Goal: Task Accomplishment & Management: Complete application form

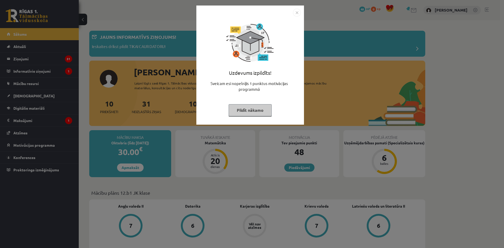
click at [262, 109] on button "Pildīt nākamo" at bounding box center [249, 110] width 43 height 12
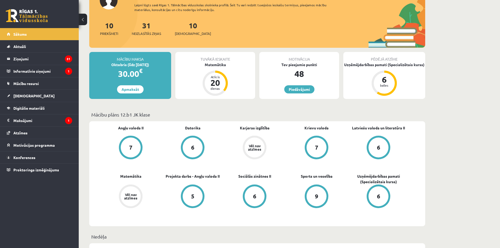
scroll to position [79, 0]
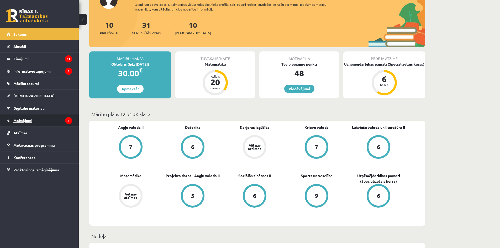
click at [24, 121] on legend "Maksājumi 1" at bounding box center [42, 120] width 59 height 12
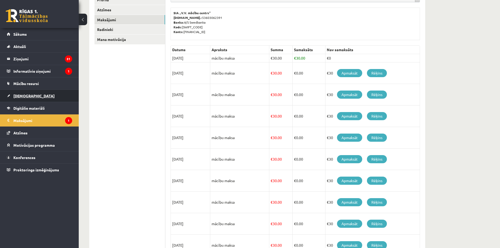
click at [34, 99] on link "[DEMOGRAPHIC_DATA]" at bounding box center [39, 96] width 65 height 12
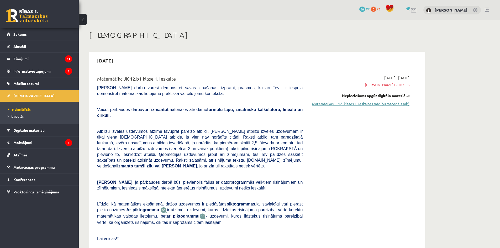
click at [386, 105] on link "Matemātikas I - 12. klases 1. ieskaites mācību materiāls (ab)" at bounding box center [359, 104] width 99 height 6
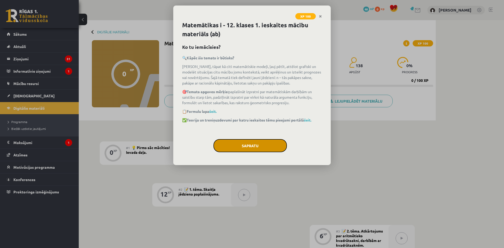
click at [252, 147] on button "Sapratu" at bounding box center [249, 145] width 73 height 13
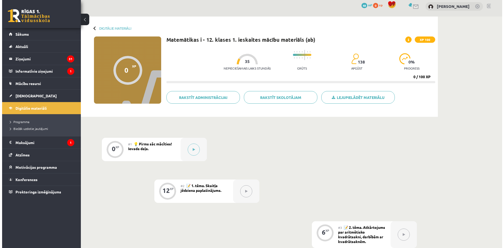
scroll to position [3, 0]
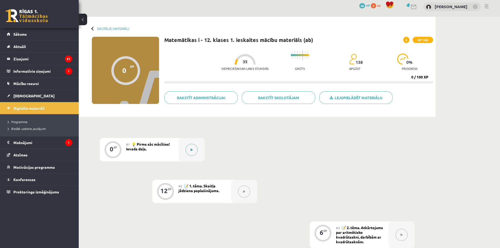
click at [192, 150] on icon at bounding box center [191, 149] width 2 height 3
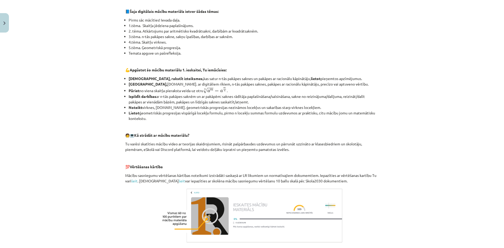
scroll to position [174, 0]
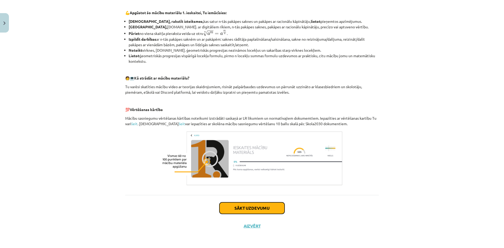
click at [267, 207] on button "Sākt uzdevumu" at bounding box center [251, 208] width 65 height 12
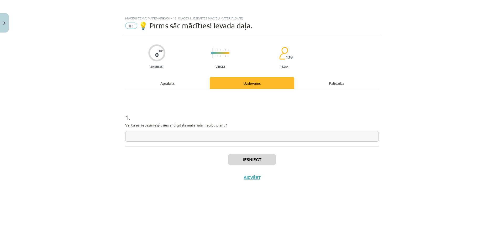
scroll to position [0, 0]
click at [236, 139] on input "text" at bounding box center [251, 136] width 253 height 11
type input "**"
click at [253, 157] on button "Iesniegt" at bounding box center [252, 160] width 48 height 12
click at [170, 82] on div "Apraksts" at bounding box center [167, 83] width 84 height 12
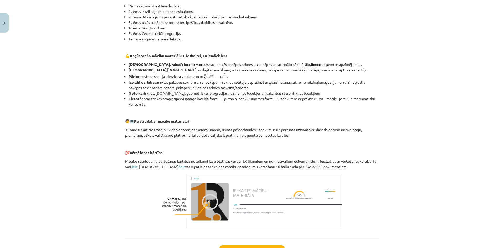
scroll to position [174, 0]
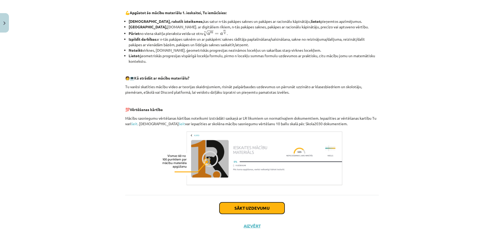
click at [254, 210] on button "Sākt uzdevumu" at bounding box center [251, 208] width 65 height 12
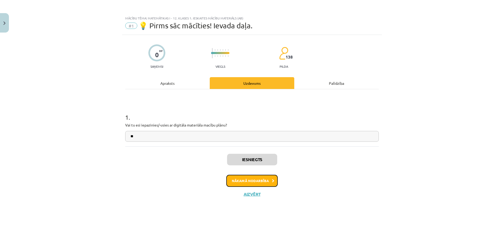
click at [252, 178] on button "Nākamā nodarbība" at bounding box center [251, 181] width 51 height 12
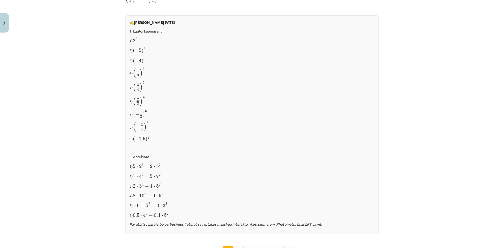
scroll to position [472, 0]
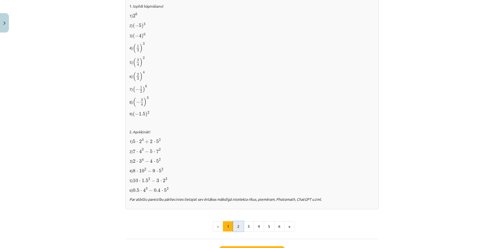
click at [237, 224] on button "2" at bounding box center [238, 226] width 10 height 10
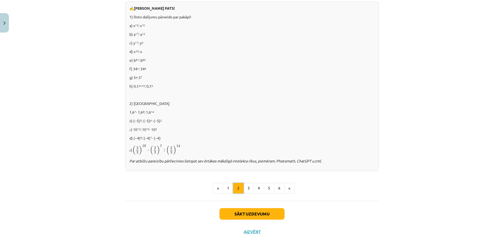
scroll to position [309, 0]
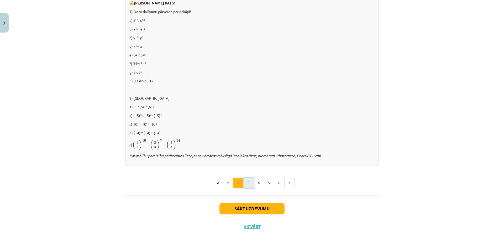
click at [247, 178] on button "3" at bounding box center [248, 183] width 10 height 10
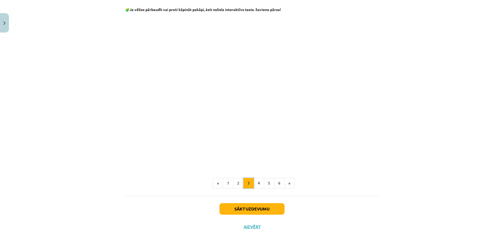
scroll to position [415, 0]
click at [258, 187] on button "4" at bounding box center [258, 182] width 10 height 10
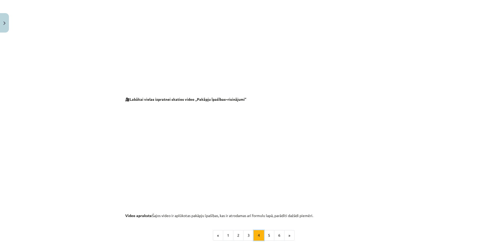
scroll to position [496, 0]
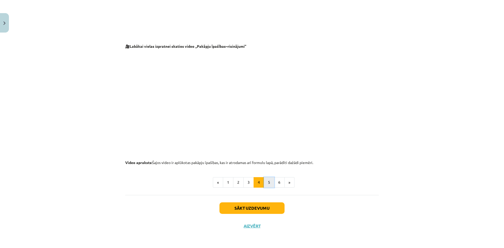
click at [268, 184] on button "5" at bounding box center [269, 182] width 10 height 10
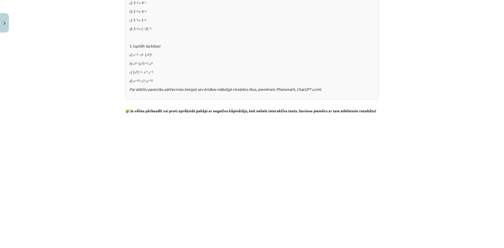
scroll to position [568, 0]
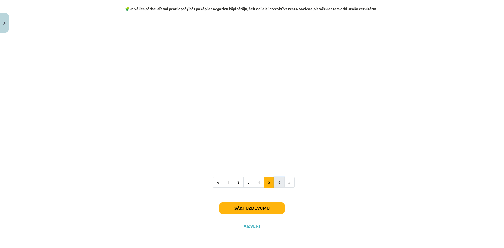
click at [276, 180] on button "6" at bounding box center [279, 182] width 10 height 10
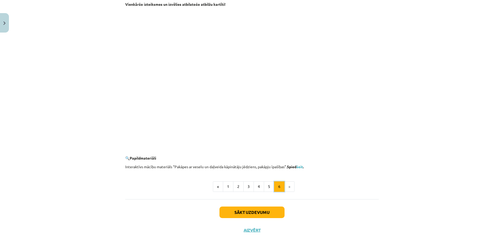
scroll to position [448, 0]
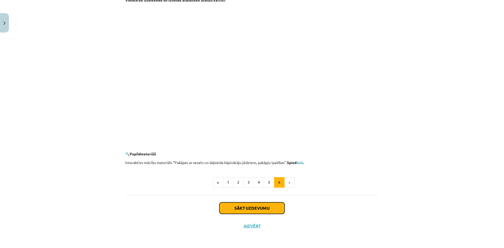
click at [272, 207] on button "Sākt uzdevumu" at bounding box center [251, 208] width 65 height 12
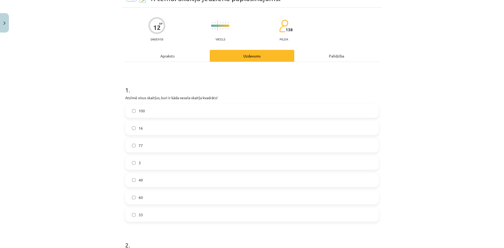
scroll to position [52, 0]
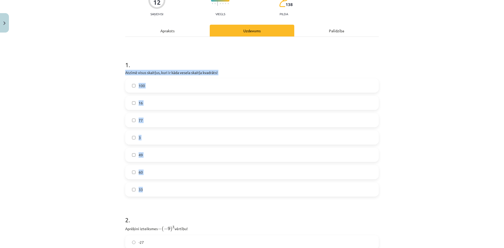
drag, startPoint x: 122, startPoint y: 73, endPoint x: 201, endPoint y: 190, distance: 141.4
click at [201, 190] on div "12 XP Saņemsi Viegls 138 pilda Apraksts Uzdevums Palīdzība 1 . Atzīmē visus ska…" at bounding box center [252, 209] width 260 height 455
copy div "Atzīmē visus skaitļus, kuri ir kāda vesela skaitļa kvadrāts! 100 16 77 3 49 60 …"
click at [113, 86] on div "Mācību tēma: Matemātikas i - 12. klases 1. ieskaites mācību materiāls (ab) #2 📝…" at bounding box center [252, 124] width 504 height 248
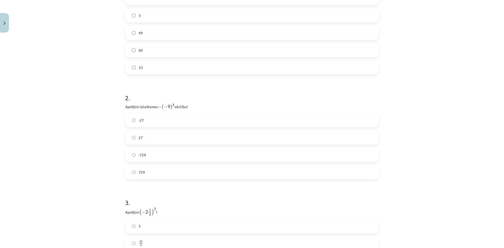
scroll to position [184, 0]
click at [119, 97] on div "Mācību tēma: Matemātikas i - 12. klases 1. ieskaites mācību materiāls (ab) #2 📝…" at bounding box center [252, 124] width 504 height 248
drag, startPoint x: 124, startPoint y: 98, endPoint x: 192, endPoint y: 100, distance: 67.7
click at [192, 100] on p "Aprēķini izteiksmes − ( − 9 ) 3 − ( − 9 ) 3 vērtību!" at bounding box center [251, 97] width 253 height 7
copy p "Aprēķini izteiksmes − ( − 9 ) 3 − ( − 9 ) 3 vērtību!"
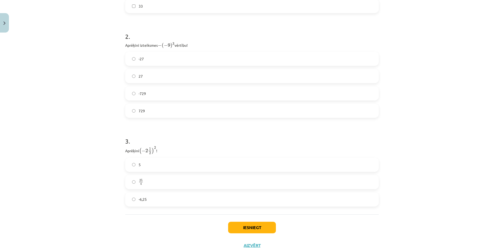
scroll to position [255, 0]
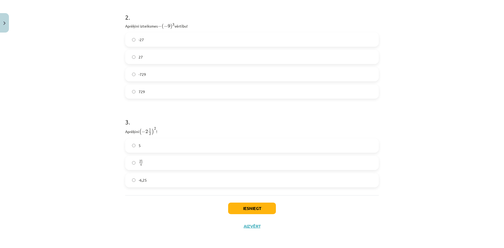
drag, startPoint x: 122, startPoint y: 130, endPoint x: 166, endPoint y: 129, distance: 43.6
click at [166, 129] on div "12 XP Saņemsi Viegls 138 pilda Apraksts Uzdevums Palīdzība 1 . Atzīmē visus ska…" at bounding box center [252, 7] width 260 height 455
copy p "Aprēķini ( − 2 1 2 ) 2 ( − 2 1 2 ) 2 !"
click at [129, 178] on label "-6,25" at bounding box center [252, 180] width 252 height 13
click at [241, 210] on button "Iesniegt" at bounding box center [252, 209] width 48 height 12
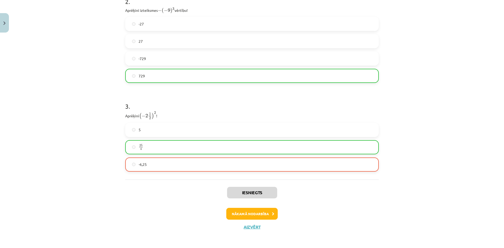
scroll to position [272, 0]
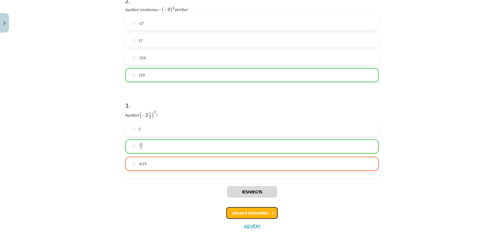
click at [248, 215] on button "Nākamā nodarbība" at bounding box center [251, 213] width 51 height 12
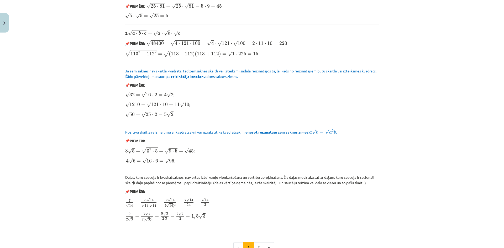
scroll to position [575, 0]
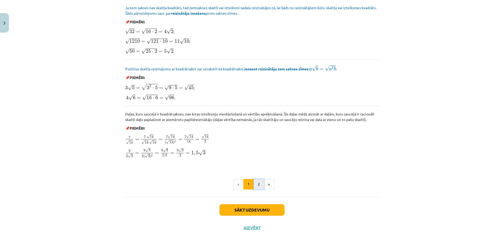
click at [255, 184] on button "2" at bounding box center [258, 184] width 10 height 10
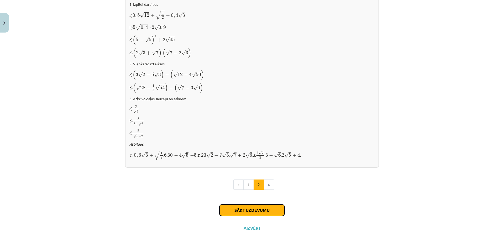
click at [261, 208] on button "Sākt uzdevumu" at bounding box center [251, 210] width 65 height 12
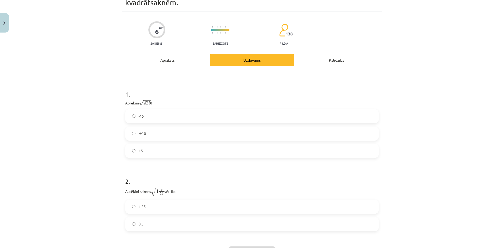
scroll to position [39, 0]
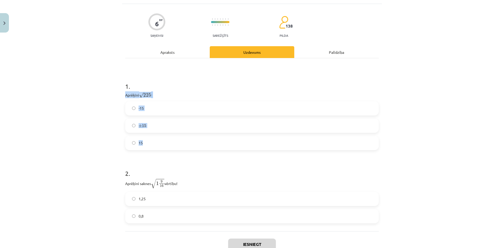
drag, startPoint x: 122, startPoint y: 95, endPoint x: 151, endPoint y: 148, distance: 61.0
click at [151, 148] on div "6 XP Saņemsi Sarežģīts 138 pilda Apraksts Uzdevums Palīdzība 1 . Aprēķini √ 225…" at bounding box center [252, 137] width 260 height 267
copy div "Aprēķini √ 225 225 ! -15 ± 15 ± 15 15"
click at [129, 144] on label "15" at bounding box center [252, 142] width 252 height 13
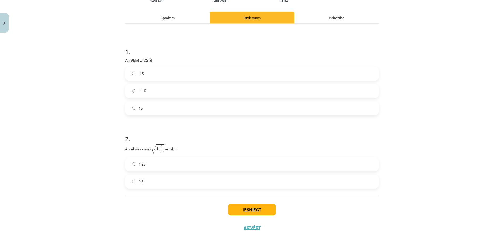
scroll to position [75, 0]
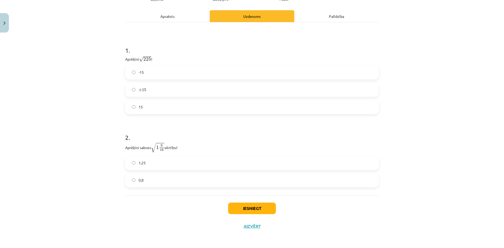
drag, startPoint x: 122, startPoint y: 148, endPoint x: 180, endPoint y: 151, distance: 58.3
click at [180, 151] on div "6 XP Saņemsi Sarežģīts 138 pilda Apraksts Uzdevums Palīdzība 1 . Aprēķini √ 225…" at bounding box center [252, 101] width 260 height 267
copy p "Aprēķini saknes √ 1 9 16 1 9 16 vērtību!"
click at [240, 143] on p "Aprēķini saknes √ 1 9 16 1 9 16 vērtību!" at bounding box center [251, 147] width 253 height 10
click at [146, 180] on label "0,8" at bounding box center [252, 180] width 252 height 13
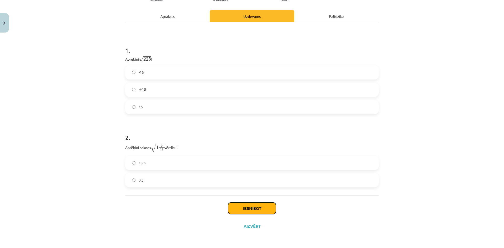
click at [259, 209] on button "Iesniegt" at bounding box center [252, 209] width 48 height 12
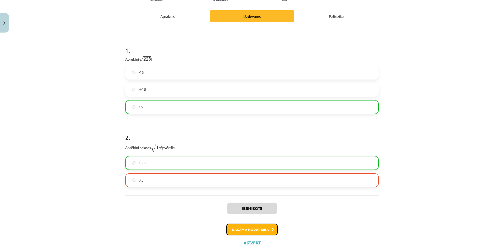
click at [254, 229] on button "Nākamā nodarbība" at bounding box center [251, 230] width 51 height 12
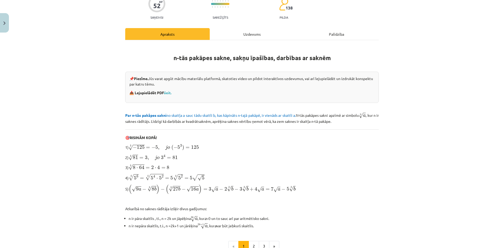
scroll to position [111, 0]
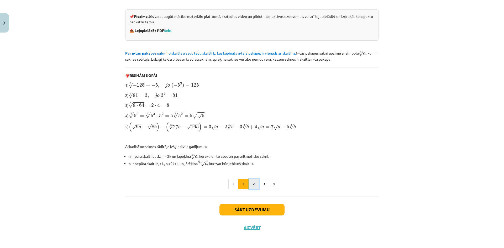
click at [253, 180] on button "2" at bounding box center [253, 184] width 10 height 10
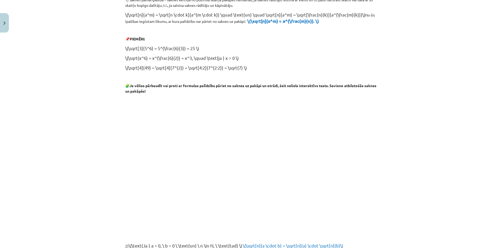
scroll to position [94, 0]
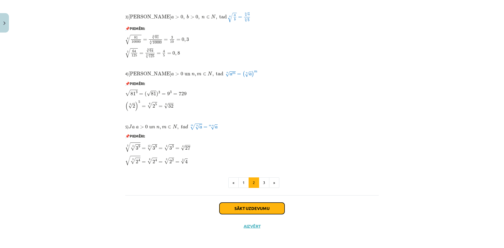
click at [246, 211] on button "Sākt uzdevumu" at bounding box center [251, 209] width 65 height 12
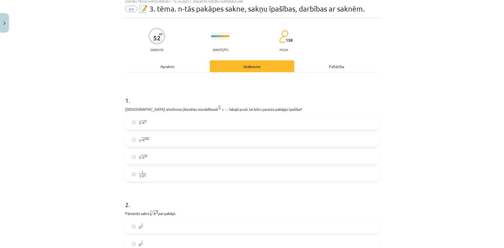
scroll to position [26, 0]
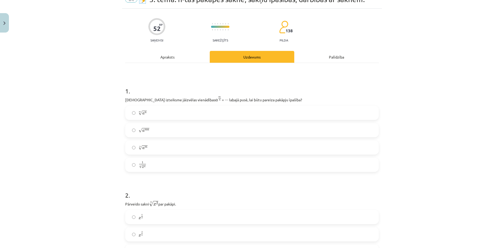
drag, startPoint x: 121, startPoint y: 101, endPoint x: 284, endPoint y: 99, distance: 163.2
copy p "Kura izteiksme jāizvēlas vienādības a m n a m n = ⋯ labajā pusē, lai būtu parei…"
click at [192, 89] on h1 "1 ." at bounding box center [251, 86] width 253 height 16
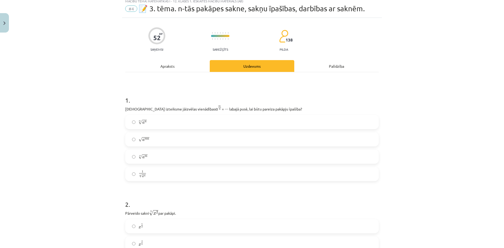
scroll to position [15, 0]
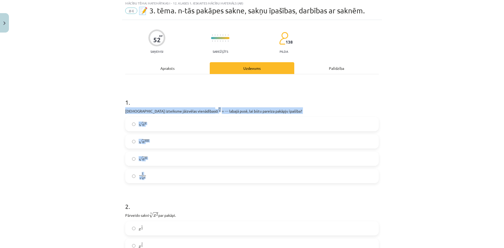
drag, startPoint x: 124, startPoint y: 113, endPoint x: 161, endPoint y: 179, distance: 76.3
click at [161, 179] on div "1 . Kura izteiksme jāizvēlas vienādības a m n a m n = ⋯ labajā pusē, lai būtu p…" at bounding box center [251, 136] width 253 height 94
copy div "Kura izteiksme jāizvēlas vienādības a m n a m n = ⋯ labajā pusē, lai būtu parei…"
click at [79, 146] on div "Mācību tēma: Matemātikas i - 12. klases 1. ieskaites mācību materiāls (ab) #4 📝…" at bounding box center [252, 124] width 504 height 248
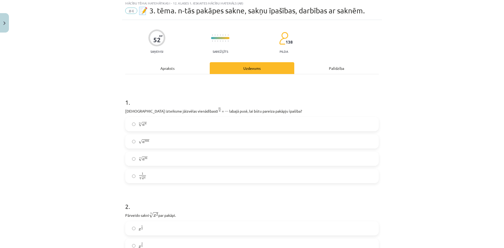
click at [162, 157] on label "n √ a m a m n" at bounding box center [252, 158] width 252 height 13
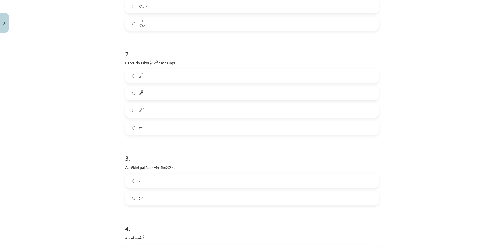
scroll to position [172, 0]
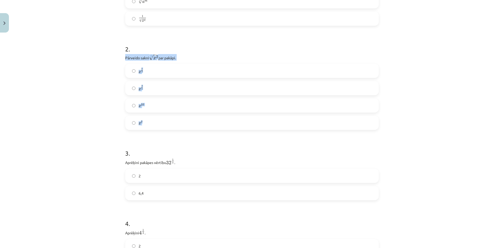
drag, startPoint x: 119, startPoint y: 58, endPoint x: 185, endPoint y: 120, distance: 90.4
click at [185, 120] on div "Mācību tēma: Matemātikas i - 12. klases 1. ieskaites mācību materiāls (ab) #4 📝…" at bounding box center [252, 124] width 504 height 248
copy div "Pārveido sakni 5 √ x 2 x 2 5 par pakāpi. x 5 2 x 5 2 x 2 5 x 2 5 x 10 x 10 x 7"
click at [99, 93] on div "Mācību tēma: Matemātikas i - 12. klases 1. ieskaites mācību materiāls (ab) #4 📝…" at bounding box center [252, 124] width 504 height 248
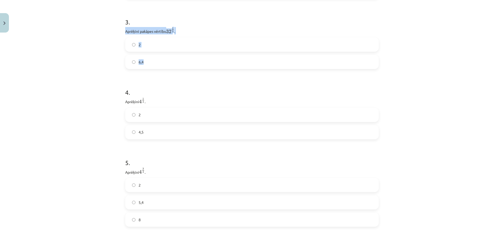
drag, startPoint x: 120, startPoint y: 31, endPoint x: 173, endPoint y: 63, distance: 62.4
click at [173, 63] on div "Mācību tēma: Matemātikas i - 12. klases 1. ieskaites mācību materiāls (ab) #4 📝…" at bounding box center [252, 124] width 504 height 248
copy div "Aprēķini pakāpes vērtību 32 1 5 32 1 5 . 2 6,4"
click at [134, 45] on label "2" at bounding box center [252, 44] width 252 height 13
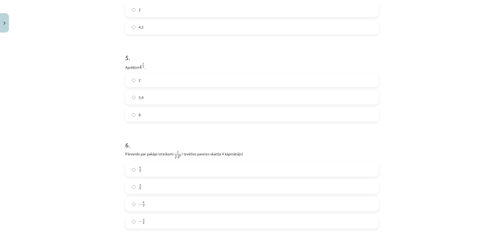
scroll to position [356, 0]
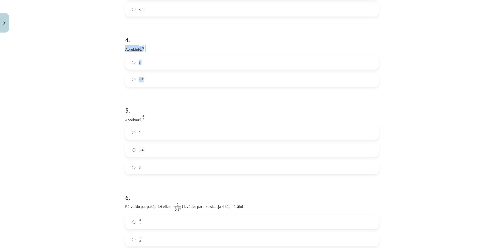
drag, startPoint x: 123, startPoint y: 48, endPoint x: 151, endPoint y: 84, distance: 46.2
copy div "Aprēķini 4 1 2 4 1 2 . 2 4,5"
click at [130, 65] on label "2" at bounding box center [252, 62] width 252 height 13
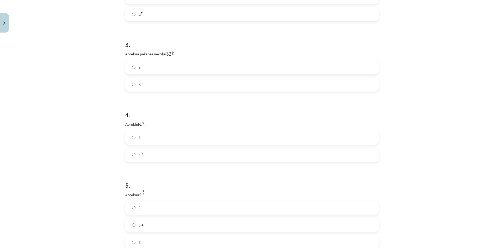
scroll to position [277, 0]
drag, startPoint x: 121, startPoint y: 126, endPoint x: 145, endPoint y: 164, distance: 44.8
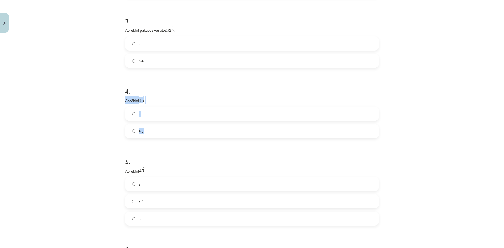
scroll to position [356, 0]
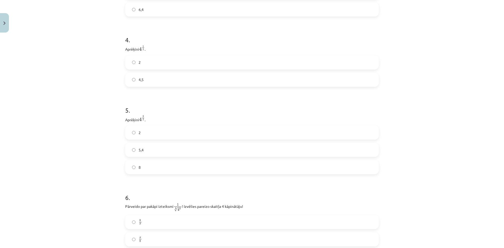
click at [163, 111] on h1 "5 ." at bounding box center [251, 105] width 253 height 16
drag, startPoint x: 121, startPoint y: 120, endPoint x: 147, endPoint y: 165, distance: 52.2
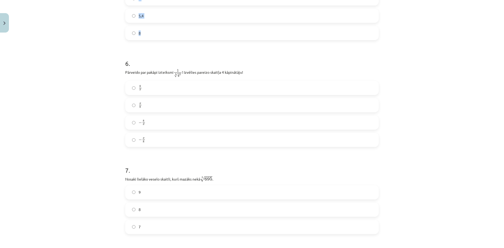
scroll to position [487, 0]
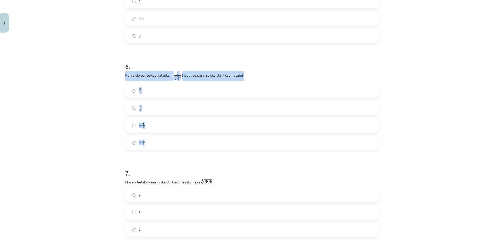
drag, startPoint x: 123, startPoint y: 77, endPoint x: 190, endPoint y: 140, distance: 91.7
click at [190, 140] on div "6 . Pārveido par pakāpi izteiksmi 1 8 √ 4 x 1 4 x 8 ! Izvēlies pareizo skaitļa …" at bounding box center [251, 102] width 253 height 96
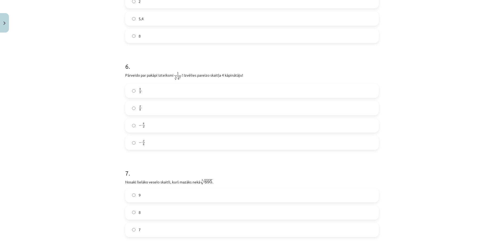
click at [178, 171] on h1 "7 ." at bounding box center [251, 168] width 253 height 16
click at [134, 92] on label "8 x 8 x" at bounding box center [252, 90] width 252 height 13
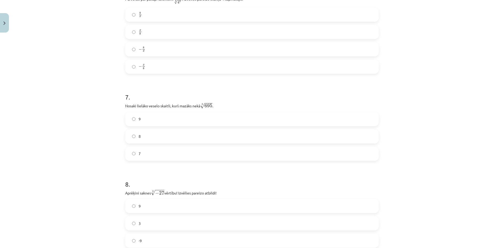
scroll to position [566, 0]
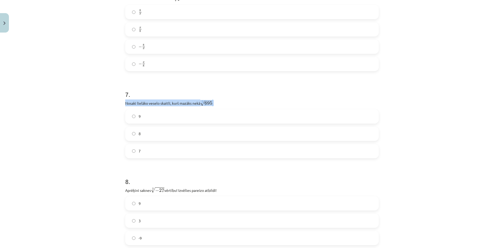
drag, startPoint x: 123, startPoint y: 103, endPoint x: 239, endPoint y: 103, distance: 116.2
click at [239, 103] on div "52 XP Saņemsi Sarežģīts 138 pilda Apraksts Uzdevums Palīdzība 1 . Kura izteiksm…" at bounding box center [252, 127] width 260 height 1317
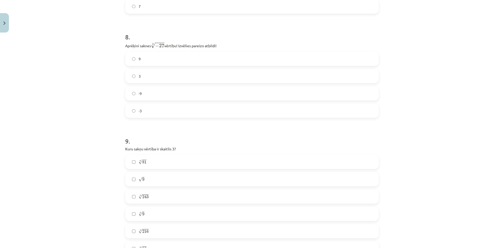
scroll to position [645, 0]
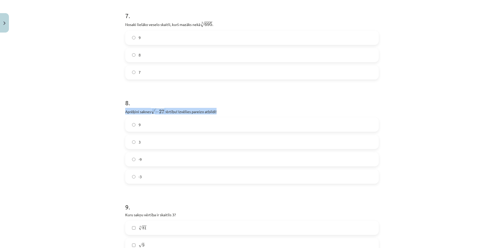
drag, startPoint x: 130, startPoint y: 111, endPoint x: 230, endPoint y: 113, distance: 100.5
click at [230, 113] on div "52 XP Saņemsi Sarežģīts 138 pilda Apraksts Uzdevums Palīdzība 1 . Kura izteiksm…" at bounding box center [252, 48] width 260 height 1317
click at [256, 105] on h1 "8 ." at bounding box center [251, 98] width 253 height 16
drag, startPoint x: 116, startPoint y: 113, endPoint x: 230, endPoint y: 118, distance: 113.7
click at [230, 118] on div "Mācību tēma: Matemātikas i - 12. klases 1. ieskaites mācību materiāls (ab) #4 📝…" at bounding box center [252, 124] width 504 height 248
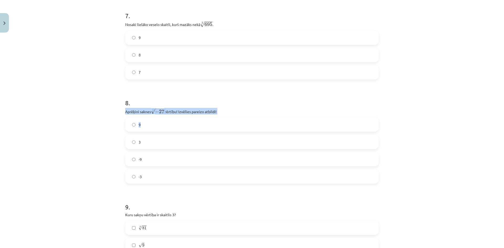
click at [232, 114] on p "Aprēķini saknes 3 √ − 27 − 27 3 vērtību! Izvēlies pareizo atbildi!" at bounding box center [251, 111] width 253 height 7
drag, startPoint x: 121, startPoint y: 110, endPoint x: 238, endPoint y: 114, distance: 117.6
click at [238, 114] on div "52 XP Saņemsi Sarežģīts 138 pilda Apraksts Uzdevums Palīdzība 1 . Kura izteiksm…" at bounding box center [252, 48] width 260 height 1317
click at [132, 179] on label "-3" at bounding box center [252, 176] width 252 height 13
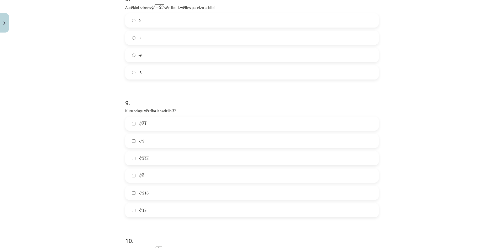
scroll to position [802, 0]
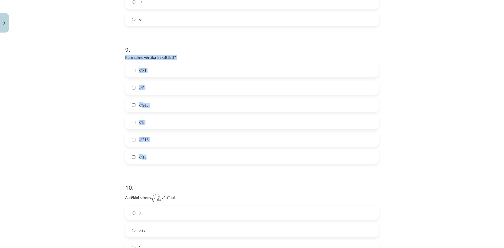
drag, startPoint x: 120, startPoint y: 57, endPoint x: 177, endPoint y: 155, distance: 113.3
click at [109, 72] on div "Mācību tēma: Matemātikas i - 12. klases 1. ieskaites mācību materiāls (ab) #4 📝…" at bounding box center [252, 124] width 504 height 248
click at [130, 86] on label "√ 9 9" at bounding box center [252, 87] width 252 height 13
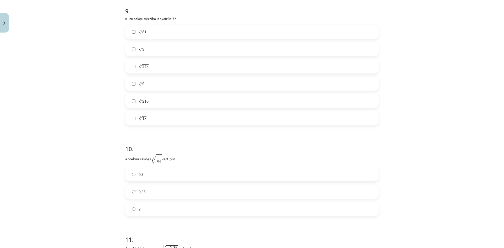
scroll to position [907, 0]
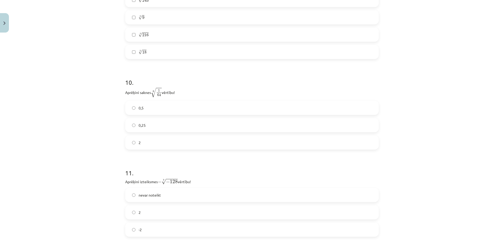
drag, startPoint x: 122, startPoint y: 91, endPoint x: 189, endPoint y: 97, distance: 66.9
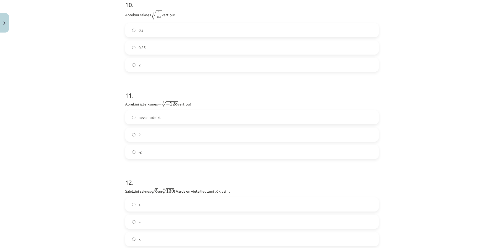
scroll to position [986, 0]
drag, startPoint x: 137, startPoint y: 103, endPoint x: 193, endPoint y: 145, distance: 69.9
click at [193, 145] on div "11 . Aprēķini izteiksmes − 7 √ − 128 − − 128 7 vērtību! nevar noteikt 2 -2" at bounding box center [251, 119] width 253 height 77
click at [135, 150] on label "-2" at bounding box center [252, 150] width 252 height 13
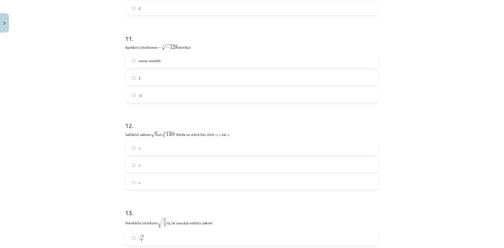
scroll to position [1091, 0]
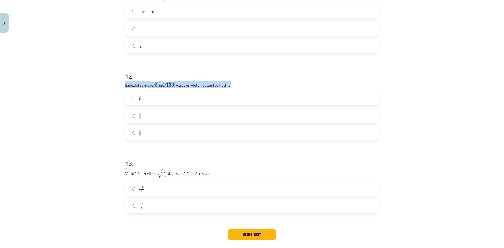
drag, startPoint x: 155, startPoint y: 88, endPoint x: 232, endPoint y: 134, distance: 90.1
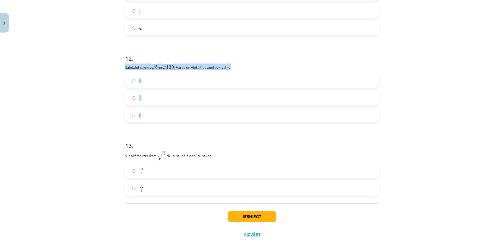
scroll to position [1117, 0]
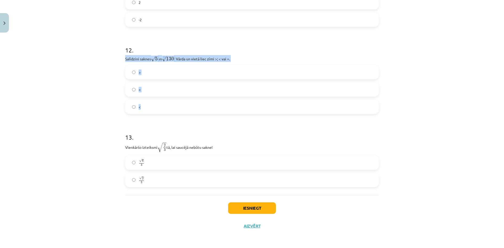
drag, startPoint x: 124, startPoint y: 146, endPoint x: 234, endPoint y: 149, distance: 110.2
click at [234, 149] on p "Vienkāršo izteiksmi √ 2 3 2 3 tā, lai saucējā nebūtu sakne!" at bounding box center [251, 147] width 253 height 10
click at [184, 125] on h1 "13 ." at bounding box center [251, 132] width 253 height 16
click at [131, 161] on label "√ 6 3 6 3" at bounding box center [252, 162] width 252 height 13
click at [132, 165] on label "√ 6 3 6 3" at bounding box center [252, 162] width 252 height 13
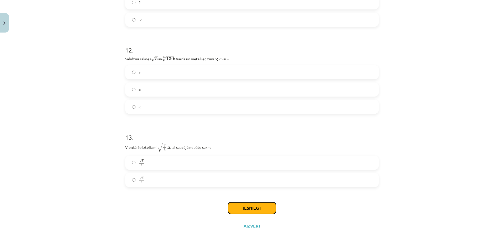
click at [256, 207] on button "Iesniegt" at bounding box center [252, 208] width 48 height 12
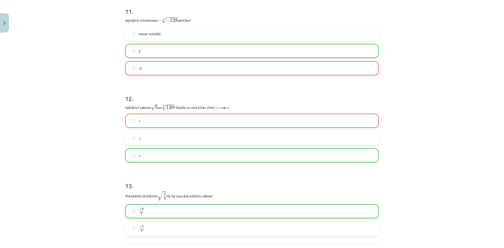
scroll to position [1134, 0]
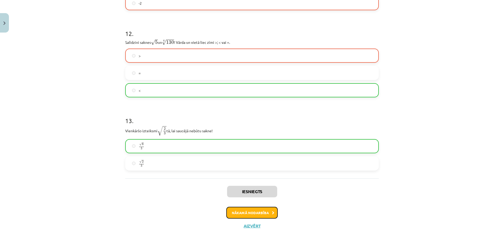
click at [260, 210] on button "Nākamā nodarbība" at bounding box center [251, 213] width 51 height 12
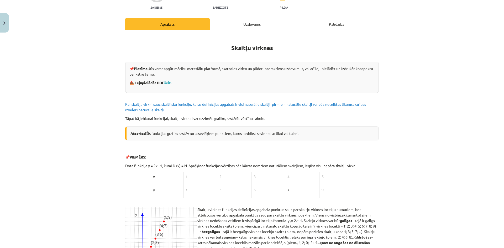
scroll to position [66, 0]
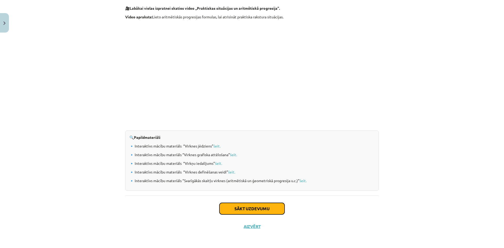
click at [246, 209] on button "Sākt uzdevumu" at bounding box center [251, 209] width 65 height 12
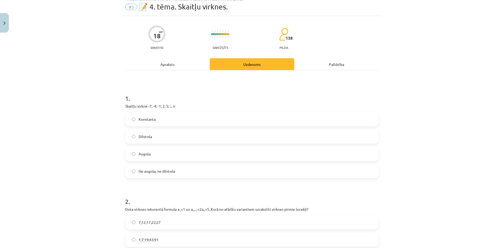
scroll to position [13, 0]
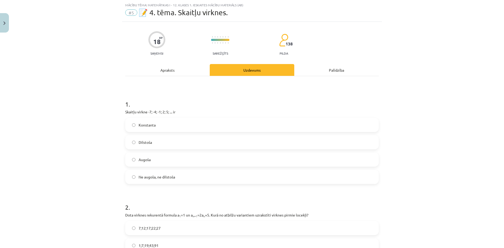
click at [145, 157] on span "Augoša" at bounding box center [145, 160] width 12 height 6
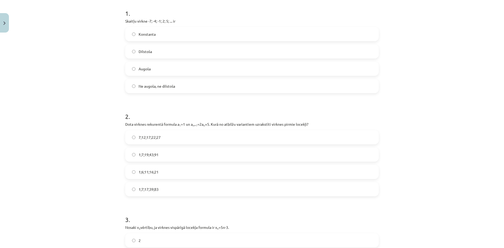
scroll to position [144, 0]
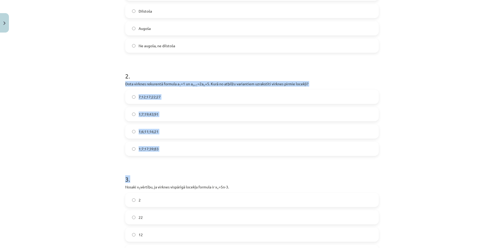
drag, startPoint x: 121, startPoint y: 83, endPoint x: 178, endPoint y: 164, distance: 99.1
click at [176, 154] on label "1;7;17;39;83" at bounding box center [252, 148] width 252 height 13
click at [109, 88] on div "Mācību tēma: Matemātikas i - 12. klases 1. ieskaites mācību materiāls (ab) #5 📝…" at bounding box center [252, 124] width 504 height 248
drag, startPoint x: 124, startPoint y: 84, endPoint x: 163, endPoint y: 147, distance: 74.1
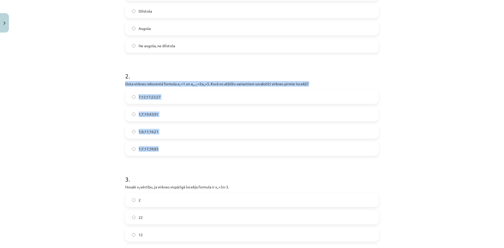
click at [153, 116] on span "1;7;19;43;91" at bounding box center [149, 114] width 20 height 6
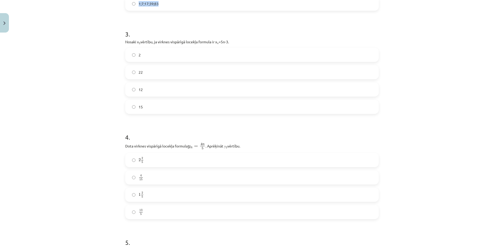
scroll to position [213, 0]
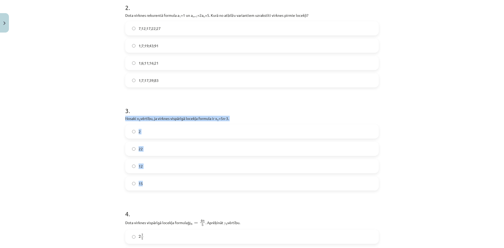
drag, startPoint x: 123, startPoint y: 116, endPoint x: 162, endPoint y: 181, distance: 75.9
click at [162, 181] on div "18 XP Saņemsi Sarežģīts 138 pilda Apraksts Uzdevums Palīdzība 1 . Skaitļu virkn…" at bounding box center [252, 185] width 260 height 727
click at [134, 167] on label "12" at bounding box center [252, 165] width 252 height 13
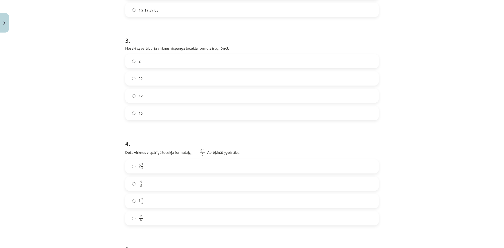
scroll to position [344, 0]
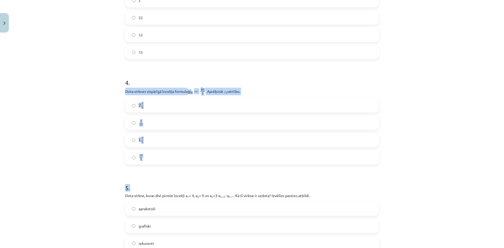
drag, startPoint x: 124, startPoint y: 92, endPoint x: 209, endPoint y: 186, distance: 127.2
click at [209, 190] on form "1 . Skaitļu virkne -7; -4; -1; 2; 5; ... ir Konstanta Dilstoša Augoša Ne augoša…" at bounding box center [251, 65] width 253 height 610
click at [174, 170] on form "1 . Skaitļu virkne -7; -4; -1; 2; 5; ... ir Konstanta Dilstoša Augoša Ne augoša…" at bounding box center [251, 65] width 253 height 610
click at [100, 96] on div "Mācību tēma: Matemātikas i - 12. klases 1. ieskaites mācību materiāls (ab) #5 📝…" at bounding box center [252, 124] width 504 height 248
click at [88, 91] on div "Mācību tēma: Matemātikas i - 12. klases 1. ieskaites mācību materiāls (ab) #5 📝…" at bounding box center [252, 124] width 504 height 248
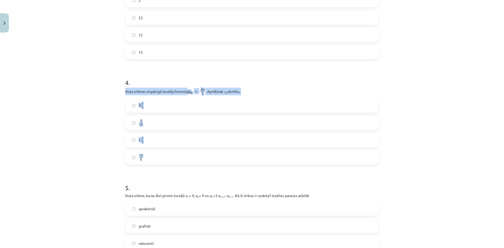
drag, startPoint x: 127, startPoint y: 92, endPoint x: 143, endPoint y: 159, distance: 68.6
click at [143, 159] on div "Mācību tēma: Matemātikas i - 12. klases 1. ieskaites mācību materiāls (ab) #5 📝…" at bounding box center [252, 124] width 504 height 248
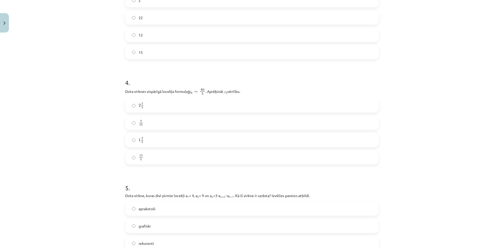
click at [75, 166] on div "Mācību tēma: Matemātikas i - 12. klases 1. ieskaites mācību materiāls (ab) #5 📝…" at bounding box center [252, 124] width 504 height 248
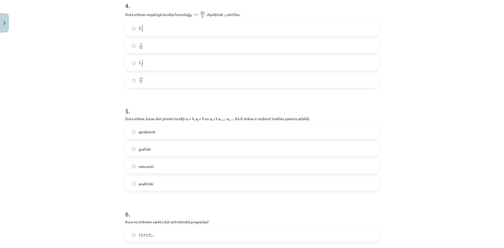
scroll to position [475, 0]
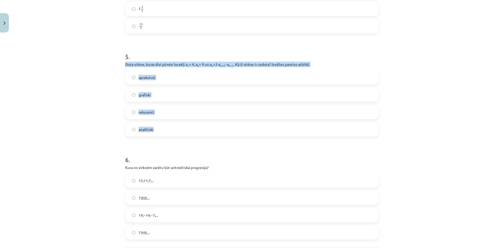
drag, startPoint x: 120, startPoint y: 65, endPoint x: 173, endPoint y: 132, distance: 85.4
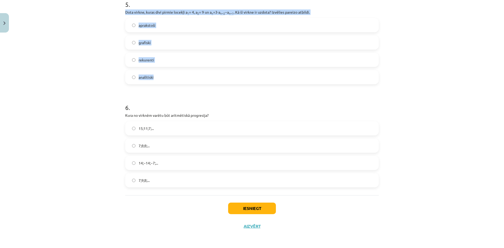
scroll to position [528, 0]
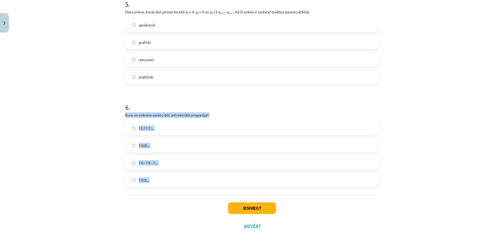
drag, startPoint x: 126, startPoint y: 116, endPoint x: 173, endPoint y: 179, distance: 78.6
click at [173, 179] on div "Mācību tēma: Matemātikas i - 12. klases 1. ieskaites mācību materiāls (ab) #5 📝…" at bounding box center [252, 124] width 504 height 248
drag, startPoint x: 139, startPoint y: 126, endPoint x: 163, endPoint y: 140, distance: 27.9
click at [139, 126] on span "15;11;7;..." at bounding box center [146, 128] width 15 height 6
click at [241, 209] on button "Iesniegt" at bounding box center [252, 208] width 48 height 12
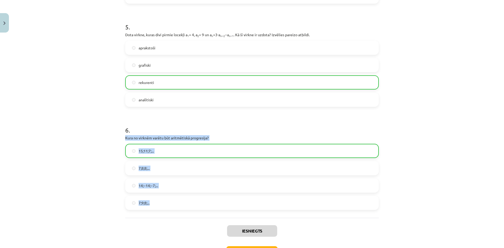
scroll to position [544, 0]
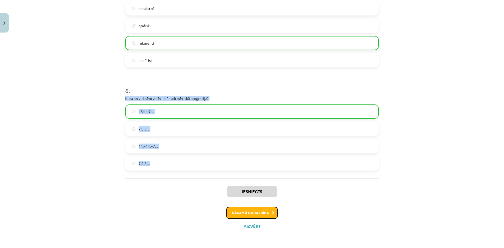
click at [253, 213] on button "Nākamā nodarbība" at bounding box center [251, 213] width 51 height 12
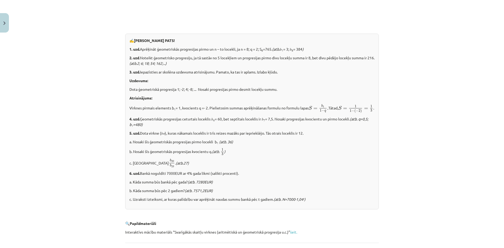
scroll to position [590, 0]
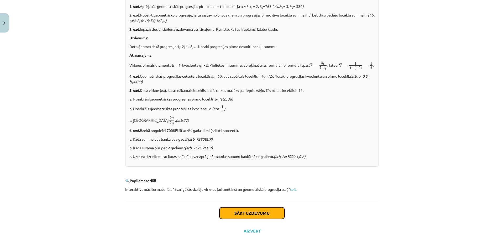
click at [248, 218] on button "Sākt uzdevumu" at bounding box center [251, 213] width 65 height 12
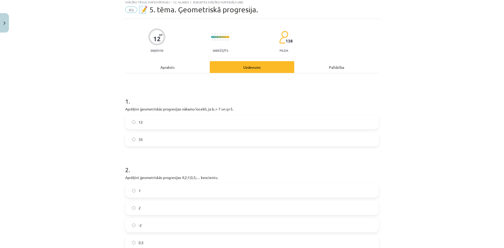
scroll to position [13, 0]
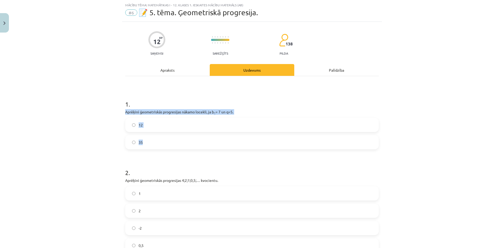
drag, startPoint x: 120, startPoint y: 114, endPoint x: 205, endPoint y: 139, distance: 88.6
click at [205, 139] on div "12 XP Saņemsi Sarežģīts 138 pilda Apraksts Uzdevums Palīdzība 1 . Aprēķini ģeom…" at bounding box center [252, 212] width 260 height 381
click at [134, 140] on label "35" at bounding box center [252, 142] width 252 height 13
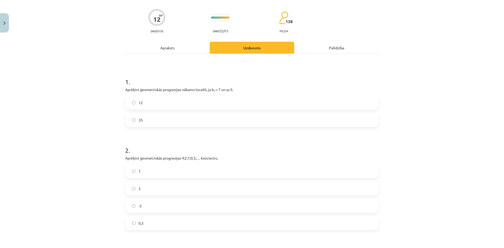
scroll to position [144, 0]
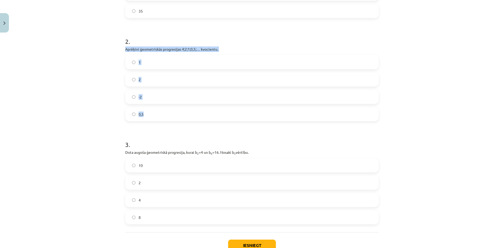
drag, startPoint x: 132, startPoint y: 49, endPoint x: 194, endPoint y: 108, distance: 85.3
click at [194, 108] on div "2 . Aprēķini ģeometriskās progresijas 4;2;1;0,5;… kvocientu. 1 2 -2 0,5" at bounding box center [251, 75] width 253 height 93
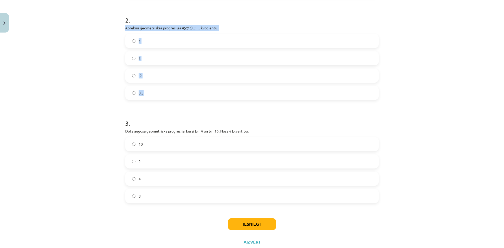
scroll to position [182, 0]
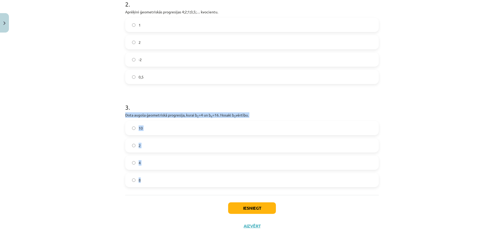
drag, startPoint x: 134, startPoint y: 116, endPoint x: 164, endPoint y: 177, distance: 67.8
click at [164, 177] on div "12 XP Saņemsi Sarežģīts 138 pilda Apraksts Uzdevums Palīdzība 1 . Aprēķini ģeom…" at bounding box center [252, 43] width 260 height 381
click at [254, 206] on button "Iesniegt" at bounding box center [252, 208] width 48 height 12
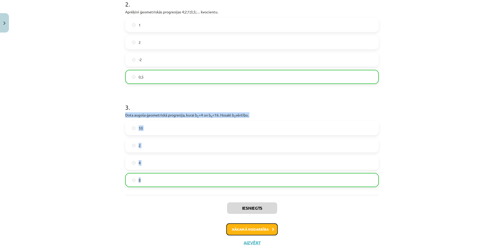
click at [255, 230] on button "Nākamā nodarbība" at bounding box center [251, 229] width 51 height 12
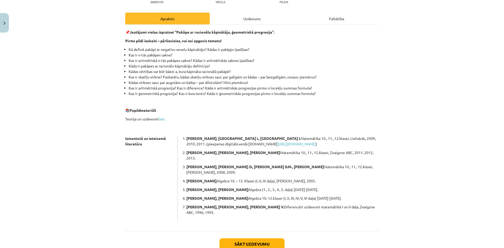
scroll to position [84, 0]
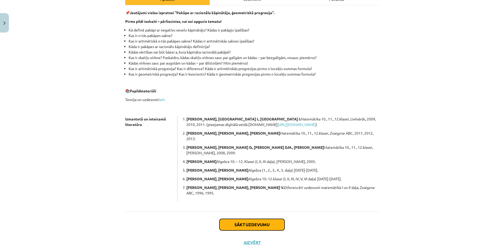
click at [248, 219] on button "Sākt uzdevumu" at bounding box center [251, 225] width 65 height 12
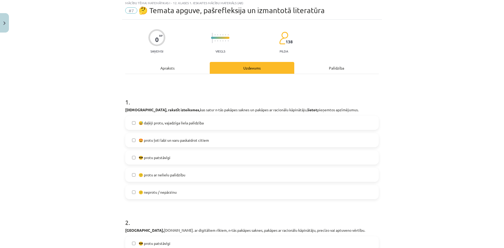
scroll to position [13, 0]
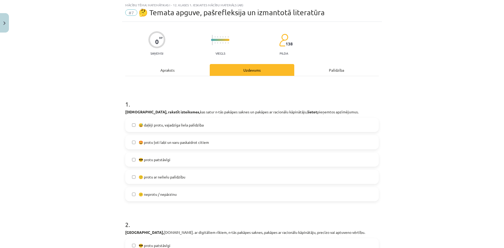
click at [180, 175] on span "🙂 protu ar nelielu palīdzību" at bounding box center [162, 177] width 47 height 6
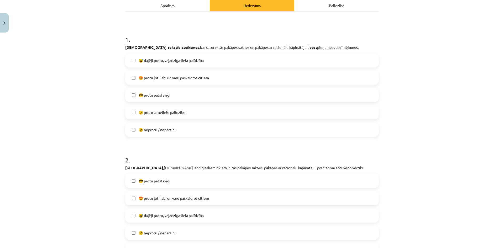
scroll to position [144, 0]
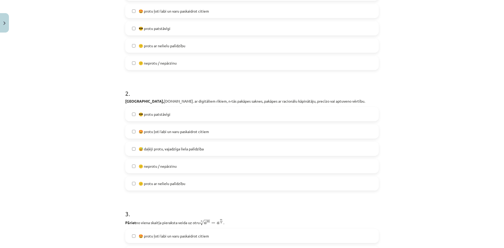
click at [170, 112] on label "😎 protu patstāvīgi" at bounding box center [252, 114] width 252 height 13
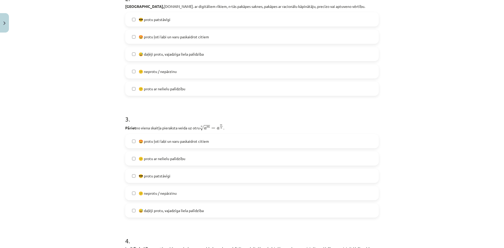
scroll to position [249, 0]
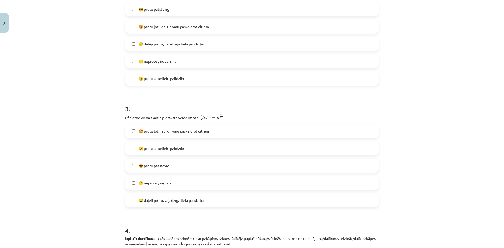
click at [170, 166] on span "😎 protu patstāvīgi" at bounding box center [155, 166] width 32 height 6
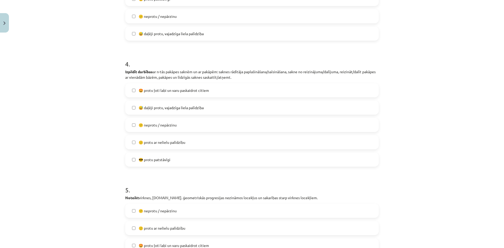
scroll to position [407, 0]
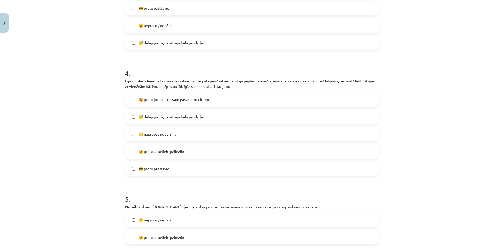
drag, startPoint x: 186, startPoint y: 150, endPoint x: 186, endPoint y: 153, distance: 3.2
click at [186, 153] on label "🙂 protu ar nelielu palīdzību" at bounding box center [252, 151] width 252 height 13
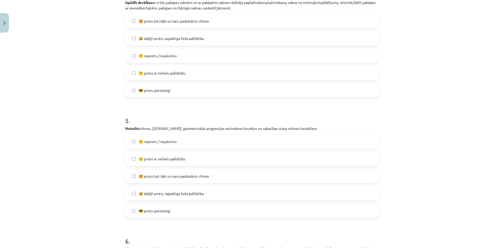
scroll to position [485, 0]
click at [143, 210] on span "😎 protu patstāvīgi" at bounding box center [155, 211] width 32 height 6
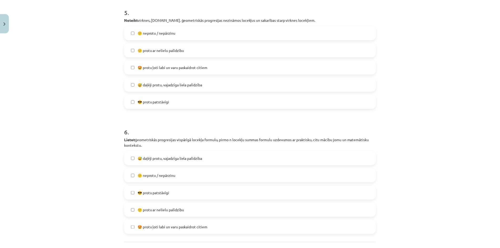
scroll to position [642, 0]
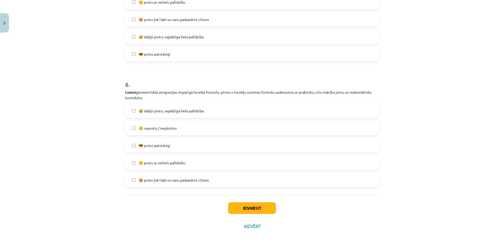
click at [172, 145] on label "😎 protu patstāvīgi" at bounding box center [252, 145] width 252 height 13
click at [255, 206] on button "Iesniegt" at bounding box center [252, 208] width 48 height 12
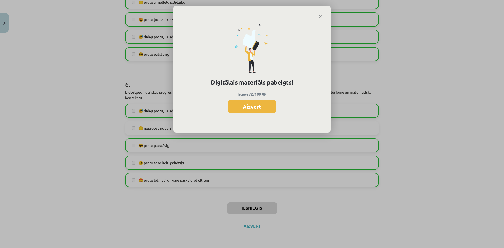
click at [265, 109] on button "Aizvērt" at bounding box center [252, 106] width 48 height 13
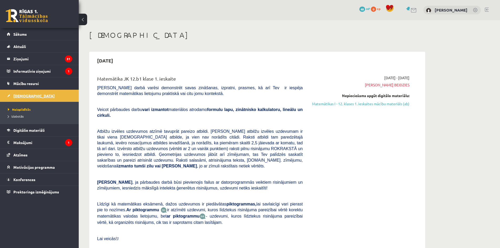
click at [53, 95] on link "[DEMOGRAPHIC_DATA]" at bounding box center [39, 96] width 65 height 12
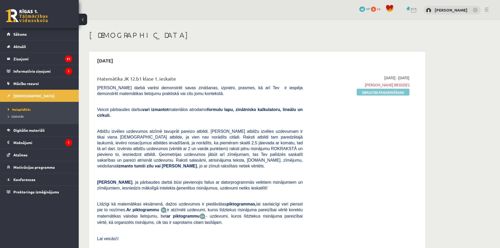
click at [375, 94] on link "Ieskaites pagarināšana" at bounding box center [383, 92] width 53 height 7
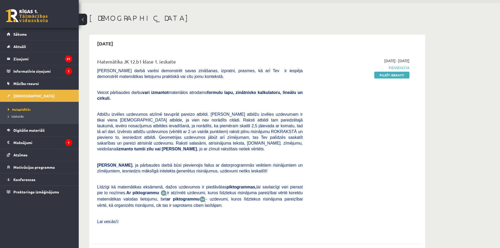
scroll to position [26, 0]
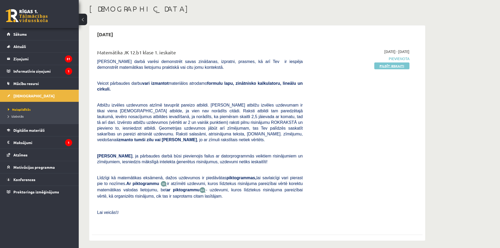
click at [392, 65] on link "Pildīt ieskaiti" at bounding box center [391, 65] width 35 height 7
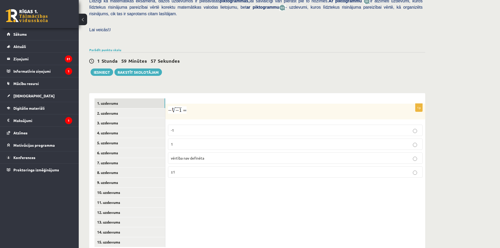
scroll to position [138, 0]
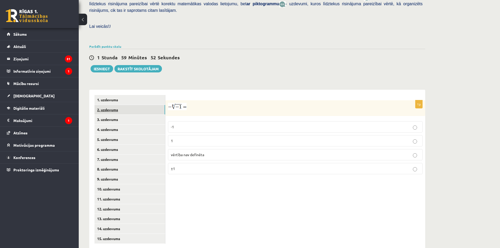
click at [130, 105] on link "2. uzdevums" at bounding box center [129, 110] width 71 height 10
click at [126, 115] on link "3. uzdevums" at bounding box center [129, 120] width 71 height 10
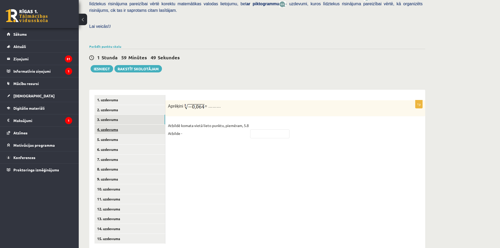
click at [126, 125] on link "4. uzdevums" at bounding box center [129, 130] width 71 height 10
click at [116, 95] on link "1. uzdevums" at bounding box center [129, 100] width 71 height 10
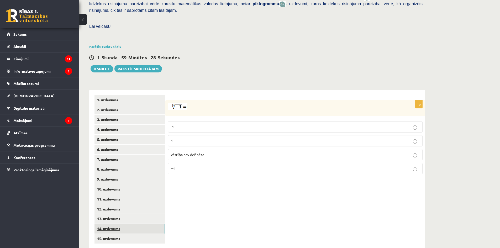
click at [113, 224] on link "14. uzdevums" at bounding box center [129, 229] width 71 height 10
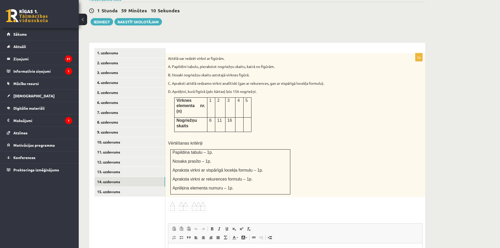
scroll to position [184, 0]
click at [114, 49] on link "1. uzdevums" at bounding box center [129, 54] width 71 height 10
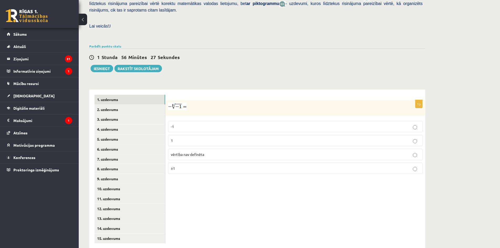
click at [184, 152] on span "vērtība nav definēta" at bounding box center [187, 154] width 33 height 5
click at [118, 105] on link "2. uzdevums" at bounding box center [129, 110] width 71 height 10
click at [112, 105] on link "2. uzdevums" at bounding box center [129, 110] width 71 height 10
click at [127, 95] on link "1. uzdevums" at bounding box center [129, 100] width 71 height 10
click at [133, 105] on link "2. uzdevums" at bounding box center [129, 110] width 71 height 10
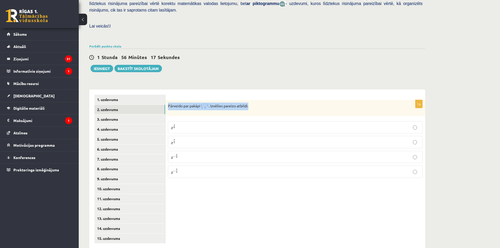
drag, startPoint x: 169, startPoint y: 95, endPoint x: 254, endPoint y: 97, distance: 85.8
click at [254, 100] on div "Pārveido par pakāpi . Izvēlies pareizo atbildi." at bounding box center [295, 108] width 260 height 16
copy p "Pārveido par pakāpi . Izvēlies pareizo atbildi."
click at [214, 103] on div "Pārveido par pakāpi . Izvēlies pareizo atbildi." at bounding box center [295, 108] width 260 height 16
click at [235, 100] on div "Pārveido par pakāpi . Izvēlies pareizo atbildi." at bounding box center [295, 108] width 260 height 16
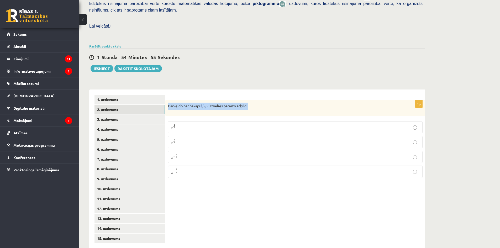
drag, startPoint x: 168, startPoint y: 94, endPoint x: 256, endPoint y: 100, distance: 88.1
click at [256, 100] on div "Pārveido par pakāpi . Izvēlies pareizo atbildi." at bounding box center [295, 108] width 260 height 16
copy p "Pārveido par pakāpi . Izvēlies pareizo atbildi."
click at [182, 139] on p "x 9 4 x 9 4" at bounding box center [295, 142] width 249 height 6
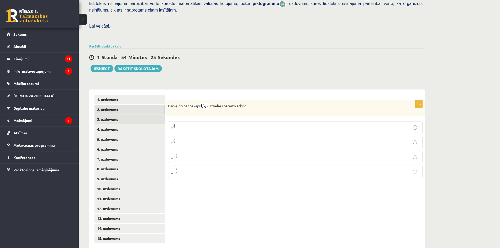
click at [128, 114] on link "3. uzdevums" at bounding box center [129, 119] width 71 height 10
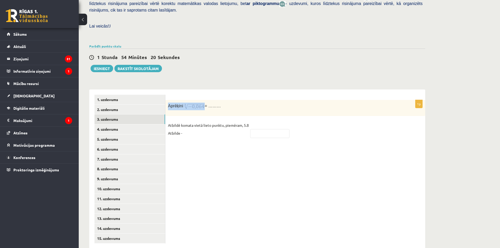
drag, startPoint x: 168, startPoint y: 94, endPoint x: 203, endPoint y: 96, distance: 35.0
click at [204, 103] on p "Aprēķini = ………" at bounding box center [282, 107] width 228 height 8
copy p "Aprēķini"
click at [226, 103] on p "Aprēķini = ………" at bounding box center [282, 107] width 228 height 8
click at [266, 129] on input "text" at bounding box center [269, 133] width 39 height 9
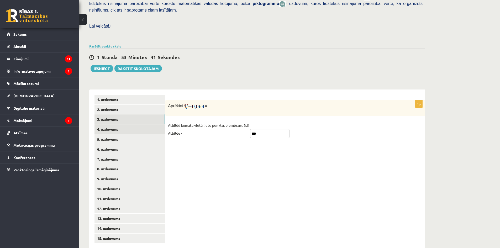
type input "***"
click at [120, 124] on link "4. uzdevums" at bounding box center [129, 129] width 71 height 10
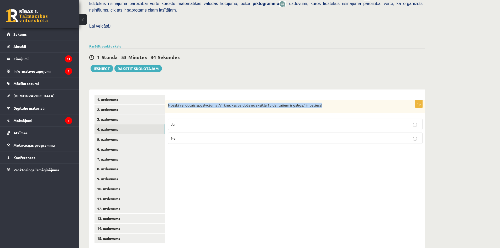
drag, startPoint x: 167, startPoint y: 94, endPoint x: 338, endPoint y: 92, distance: 170.8
click at [338, 100] on div "Nosaki vai dotais apgalvojums „Virkne, kas veidota no skaitļa 15 dalītājiem ir …" at bounding box center [295, 107] width 260 height 14
copy p "Nosaki vai dotais apgalvojums „Virkne, kas veidota no skaitļa 15 dalītājiem ir …"
click at [186, 121] on p "Jā" at bounding box center [295, 124] width 249 height 6
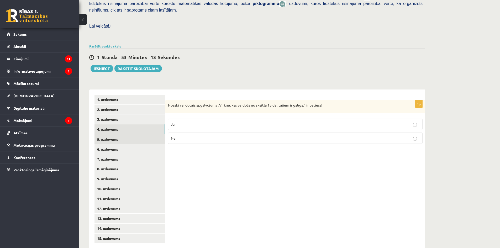
click at [125, 134] on link "5. uzdevums" at bounding box center [129, 139] width 71 height 10
drag, startPoint x: 169, startPoint y: 94, endPoint x: 312, endPoint y: 98, distance: 143.5
click at [312, 100] on div "Nosaki vai dotais apgalvojums „Skaitlis 4 ir virknes loceklis.” ir patiess!" at bounding box center [295, 107] width 260 height 14
copy p "Nosaki vai dotais apgalvojums „Skaitlis 4 ir virknes loceklis.” ir patiess!"
drag, startPoint x: 219, startPoint y: 76, endPoint x: 195, endPoint y: 34, distance: 48.4
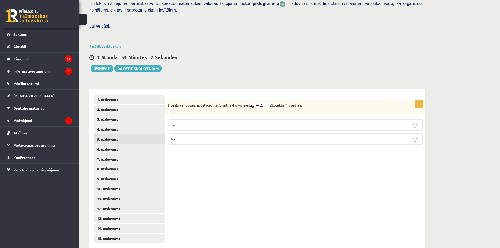
click at [264, 100] on div "Nosaki vai dotais apgalvojums „Skaitlis 4 ir virknes loceklis.” ir patiess!" at bounding box center [295, 107] width 260 height 14
drag, startPoint x: 168, startPoint y: 93, endPoint x: 334, endPoint y: 87, distance: 165.9
click at [334, 95] on form "1p Nosaki vai dotais apgalvojums „Skaitlis 4 ir virknes loceklis.” ir patiess! …" at bounding box center [295, 122] width 249 height 54
copy p "Nosaki vai dotais apgalvojums „Skaitlis 4 ir virknes loceklis.” ir patiess!"
click at [186, 100] on div "Nosaki vai dotais apgalvojums „Skaitlis 4 ir virknes loceklis.” ir patiess!" at bounding box center [295, 107] width 260 height 14
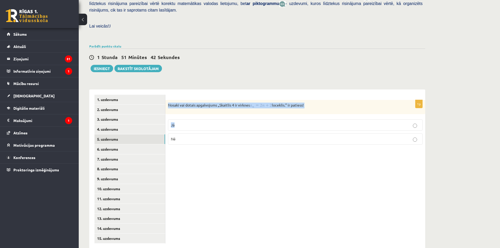
drag, startPoint x: 168, startPoint y: 93, endPoint x: 287, endPoint y: 107, distance: 120.4
click at [288, 107] on div "1p Nosaki vai dotais apgalvojums „Skaitlis 4 ir virknes loceklis.” ir patiess! …" at bounding box center [295, 124] width 260 height 49
click at [263, 100] on div "Nosaki vai dotais apgalvojums „Skaitlis 4 ir virknes loceklis.” ir patiess!" at bounding box center [295, 107] width 260 height 14
click at [266, 101] on div "Nosaki vai dotais apgalvojums „Skaitlis 4 ir virknes loceklis.” ir patiess!" at bounding box center [295, 107] width 260 height 14
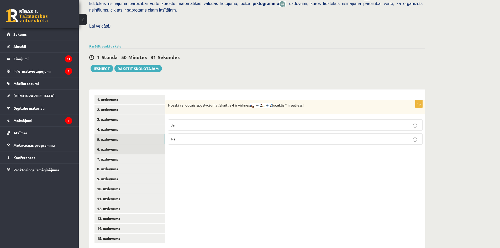
click at [119, 144] on link "6. uzdevums" at bounding box center [129, 149] width 71 height 10
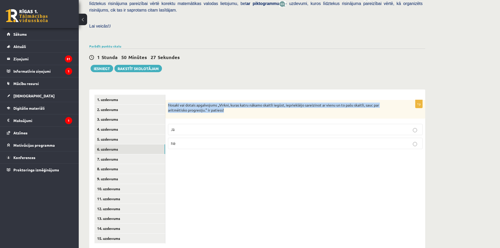
drag, startPoint x: 178, startPoint y: 94, endPoint x: 251, endPoint y: 96, distance: 73.5
click at [251, 100] on div "Nosaki vai dotais apgalvojums „Virkni, kuras katru nākamo skaitli iegūst, iepri…" at bounding box center [295, 109] width 260 height 19
copy p "Nosaki vai dotais apgalvojums „Virkni, kuras katru nākamo skaitli iegūst, iepri…"
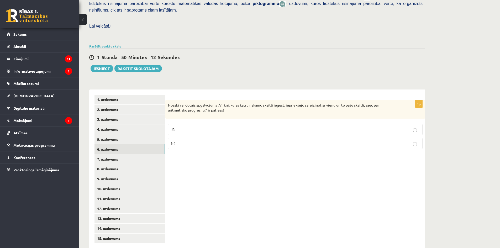
click at [210, 141] on p "Nē" at bounding box center [295, 144] width 249 height 6
click at [117, 124] on link "4. uzdevums" at bounding box center [129, 129] width 71 height 10
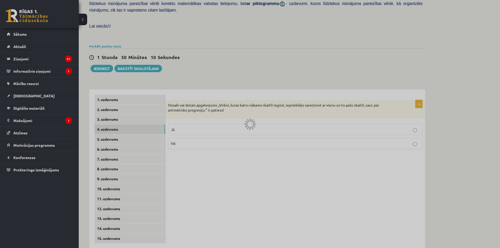
click at [119, 130] on div at bounding box center [250, 124] width 500 height 248
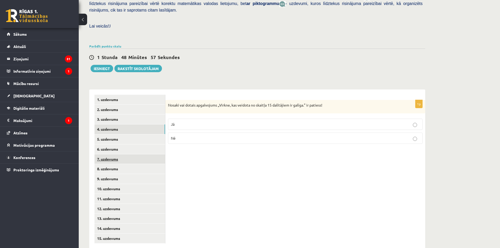
click at [116, 154] on link "7. uzdevums" at bounding box center [129, 159] width 71 height 10
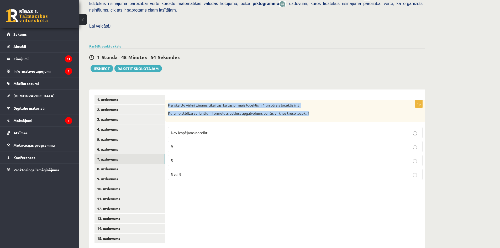
drag, startPoint x: 168, startPoint y: 94, endPoint x: 323, endPoint y: 104, distance: 155.9
click at [323, 104] on div "Par skaitļu virkni zināms tikai tas, ka tās pirmais loceklis ir 1 un otrais loc…" at bounding box center [295, 111] width 260 height 22
copy div "Par skaitļu virkni zināms tikai tas, ka tās pirmais loceklis ir 1 un otrais loc…"
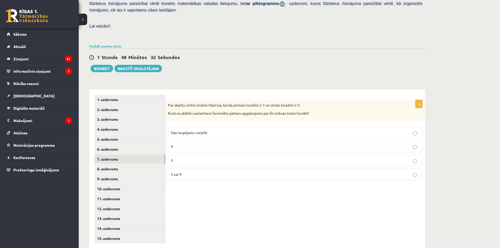
click at [216, 180] on div "1p Par skaitļu virkni zināms tikai tas, ka tās pirmais loceklis ir 1 un otrais …" at bounding box center [295, 168] width 260 height 159
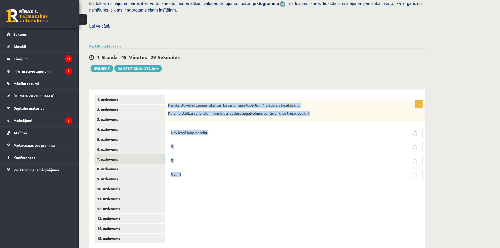
drag, startPoint x: 168, startPoint y: 92, endPoint x: 213, endPoint y: 170, distance: 89.8
click at [213, 170] on div "1p Par skaitļu virkni zināms tikai tas, ka tās pirmais loceklis ir 1 un otrais …" at bounding box center [295, 142] width 260 height 84
copy div "Par skaitļu virkni zināms tikai tas, ka tās pirmais loceklis ir 1 un otrais loc…"
click at [193, 127] on label "Nav iespējams noteikt" at bounding box center [295, 132] width 254 height 11
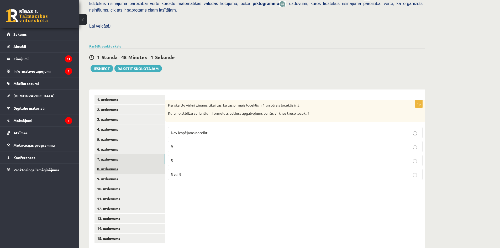
click at [127, 164] on link "8. uzdevums" at bounding box center [129, 169] width 71 height 10
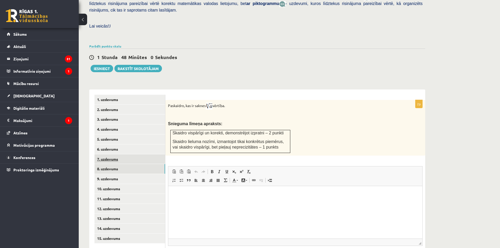
scroll to position [0, 0]
drag, startPoint x: 168, startPoint y: 94, endPoint x: 251, endPoint y: 97, distance: 82.7
click at [251, 103] on p "Paskaidro, kas ir saknes vērtība." at bounding box center [282, 106] width 228 height 7
copy p "Paskaidro, kas ir saknes vērtība."
click at [227, 108] on div "Paskaidro, kas ir saknes vērtība. Snieguma līmeņa apraksts: Skaidro vispārīgi u…" at bounding box center [295, 128] width 260 height 56
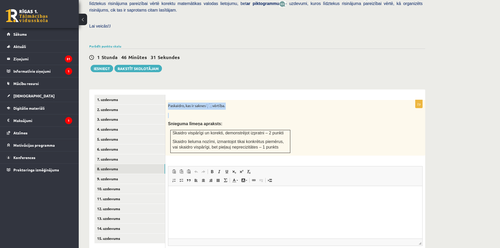
drag, startPoint x: 168, startPoint y: 94, endPoint x: 265, endPoint y: 98, distance: 96.9
click at [265, 100] on div "Paskaidro, kas ir saknes vērtība. Snieguma līmeņa apraksts: Skaidro vispārīgi u…" at bounding box center [295, 128] width 260 height 56
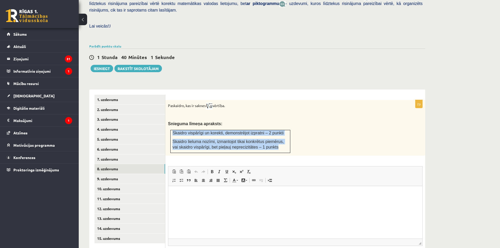
drag, startPoint x: 172, startPoint y: 120, endPoint x: 272, endPoint y: 138, distance: 101.3
click at [272, 138] on td "Skaidro vispārīgi un korekti, demonstrējot izpratni – 2 punkti Skaidro lieluma …" at bounding box center [231, 141] width 120 height 23
click at [106, 134] on link "5. uzdevums" at bounding box center [129, 139] width 71 height 10
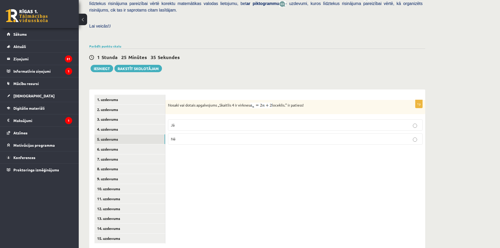
drag, startPoint x: 168, startPoint y: 94, endPoint x: 338, endPoint y: 90, distance: 169.8
click at [338, 100] on div "Nosaki vai dotais apgalvojums „Skaitlis 4 ir virknes loceklis.” ir patiess!" at bounding box center [295, 107] width 260 height 14
click at [306, 95] on form "1p Nosaki vai dotais apgalvojums „Skaitlis 4 ir virknes loceklis.” ir patiess! …" at bounding box center [295, 122] width 249 height 54
click at [255, 59] on div "1 [PERSON_NAME] 25 Minūtes 27 Sekundes Ieskaite saglabāta! Iesniegt Rakstīt sko…" at bounding box center [257, 61] width 336 height 24
click at [185, 122] on p "Jā" at bounding box center [295, 125] width 249 height 6
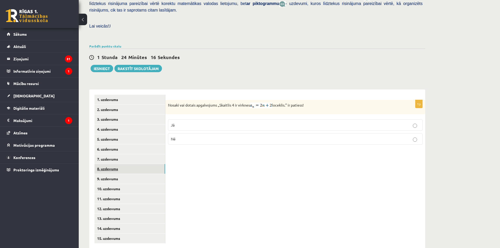
click at [138, 164] on link "8. uzdevums" at bounding box center [129, 169] width 71 height 10
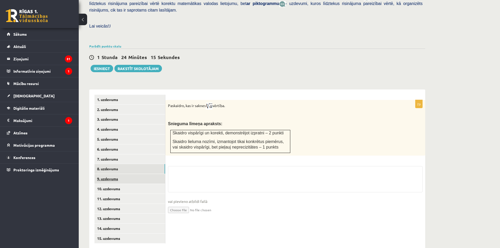
click at [127, 174] on link "9. uzdevums" at bounding box center [129, 179] width 71 height 10
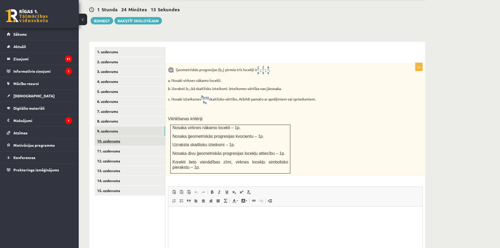
click at [115, 136] on link "10. uzdevums" at bounding box center [129, 141] width 71 height 10
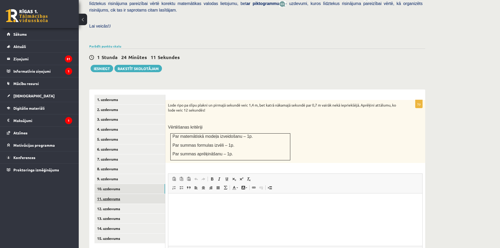
click at [112, 194] on link "11. uzdevums" at bounding box center [129, 199] width 71 height 10
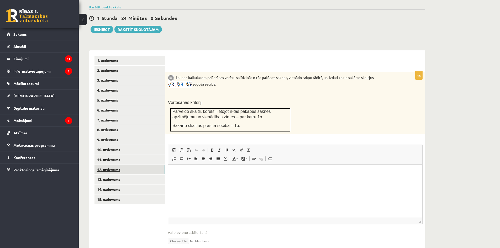
click at [121, 165] on link "12. uzdevums" at bounding box center [129, 170] width 71 height 10
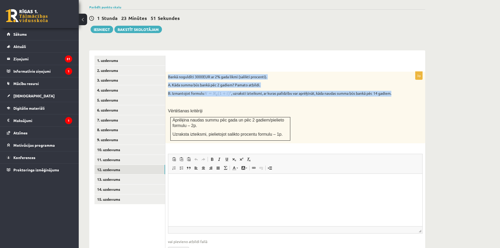
drag, startPoint x: 167, startPoint y: 65, endPoint x: 404, endPoint y: 80, distance: 237.9
click at [404, 80] on div "Bankā noguldīti 3000EUR ar 2% gada likmi (salikti procenti). A. Kāda summa būs …" at bounding box center [295, 108] width 260 height 72
click at [110, 125] on link "8. uzdevums" at bounding box center [129, 130] width 71 height 10
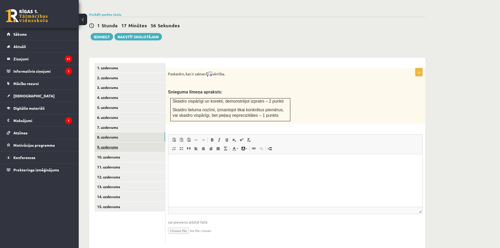
click at [119, 142] on link "9. uzdevums" at bounding box center [129, 147] width 71 height 10
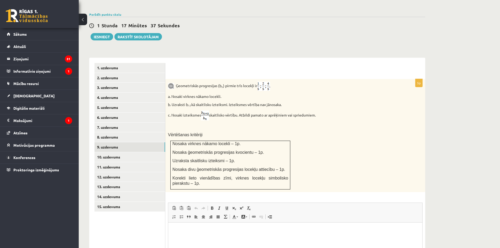
drag, startPoint x: 176, startPoint y: 74, endPoint x: 332, endPoint y: 101, distance: 158.4
click at [332, 101] on div "Ģeometriskās progresijas (b n ) pirmie trīs locekļi ir a. Nosaki virknes nākamo…" at bounding box center [295, 135] width 260 height 113
click at [324, 94] on p "a. Nosaki virknes nākamo locekli." at bounding box center [282, 96] width 228 height 5
drag, startPoint x: 172, startPoint y: 102, endPoint x: 328, endPoint y: 107, distance: 156.9
click at [328, 110] on p "c. Nosaki izteiksmes skaitlisko vērtību. Atbildi pamato ar aprēķiniem vai sprie…" at bounding box center [282, 115] width 228 height 10
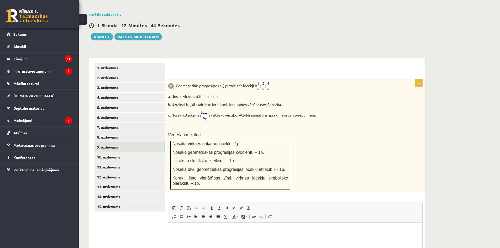
click at [233, 120] on div "Ģeometriskās progresijas (b n ) pirmie trīs locekļi ir a. Nosaki virknes nākamo…" at bounding box center [295, 135] width 260 height 113
click at [114, 152] on link "10. uzdevums" at bounding box center [129, 157] width 71 height 10
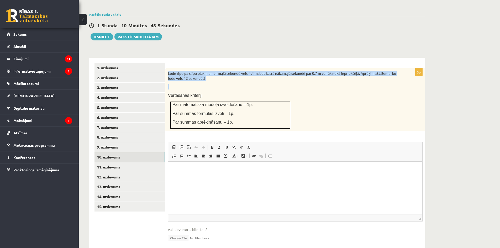
drag, startPoint x: 169, startPoint y: 60, endPoint x: 230, endPoint y: 70, distance: 61.9
click at [230, 71] on div "Lode ripo pa slīpu plakni un pirmajā sekundē veic 1,4 m, bet katrā nākamajā sek…" at bounding box center [295, 99] width 260 height 63
click at [115, 162] on link "11. uzdevums" at bounding box center [129, 167] width 71 height 10
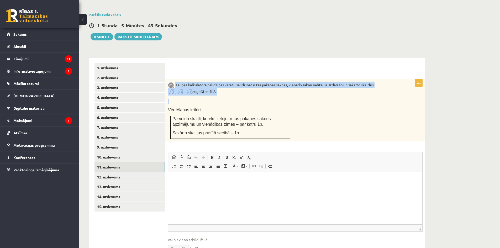
drag, startPoint x: 175, startPoint y: 72, endPoint x: 228, endPoint y: 84, distance: 53.8
click at [228, 84] on div "Lai bez kalkulatora palīdzības varētu salīdzināt n-tās pakāpes saknes, vienādo …" at bounding box center [295, 110] width 260 height 62
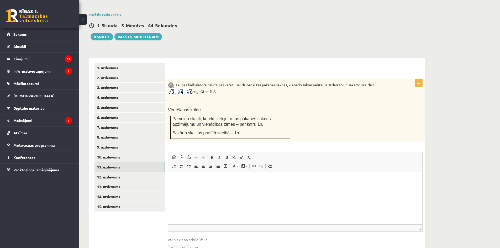
click at [206, 107] on p "Vērtēšanas kritēriji" at bounding box center [282, 110] width 228 height 6
drag, startPoint x: 178, startPoint y: 80, endPoint x: 167, endPoint y: 87, distance: 13.0
drag, startPoint x: 167, startPoint y: 87, endPoint x: 172, endPoint y: 79, distance: 8.7
click at [110, 172] on link "12. uzdevums" at bounding box center [129, 177] width 71 height 10
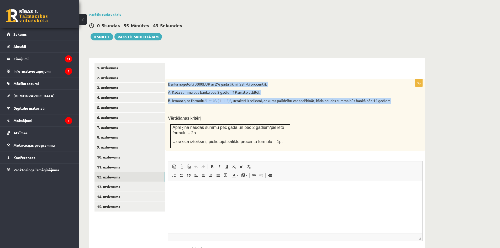
drag, startPoint x: 167, startPoint y: 72, endPoint x: 404, endPoint y: 89, distance: 238.0
click at [404, 89] on div "Bankā noguldīti 3000EUR ar 2% gada likmi (salikti procenti). A. Kāda summa būs …" at bounding box center [295, 115] width 260 height 72
click at [118, 182] on link "13. uzdevums" at bounding box center [129, 187] width 71 height 10
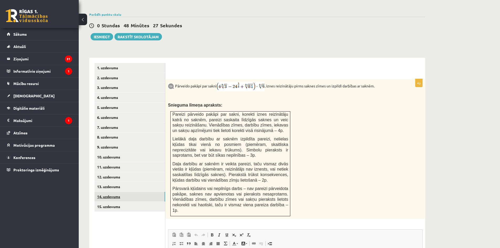
click at [131, 192] on link "14. uzdevums" at bounding box center [129, 197] width 71 height 10
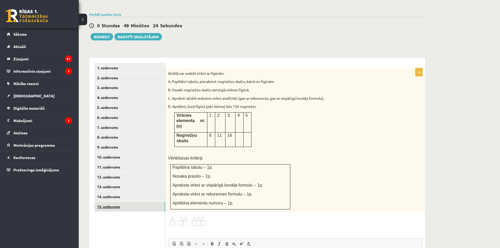
click at [128, 202] on link "15. uzdevums" at bounding box center [129, 207] width 71 height 10
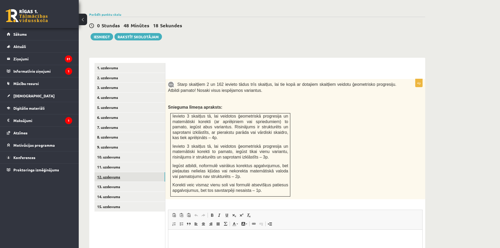
click at [118, 172] on link "12. uzdevums" at bounding box center [129, 177] width 71 height 10
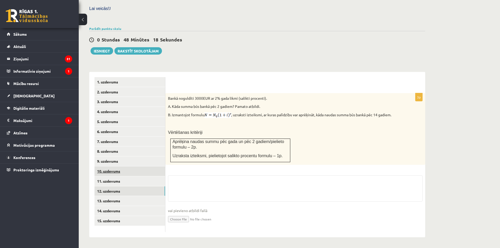
scroll to position [145, 0]
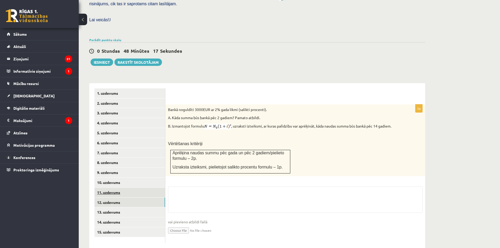
click at [115, 188] on link "11. uzdevums" at bounding box center [129, 193] width 71 height 10
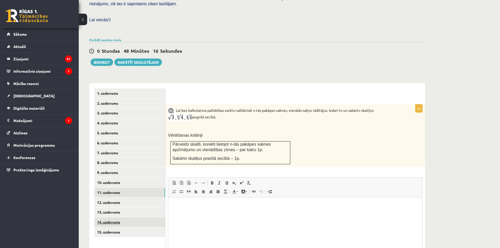
scroll to position [0, 0]
click at [118, 198] on link "12. uzdevums" at bounding box center [129, 203] width 71 height 10
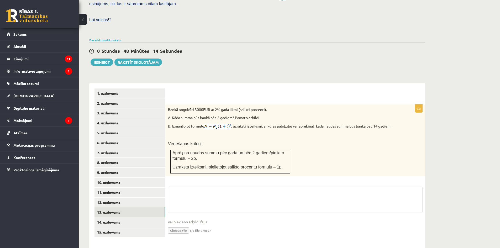
click at [119, 207] on link "13. uzdevums" at bounding box center [129, 212] width 71 height 10
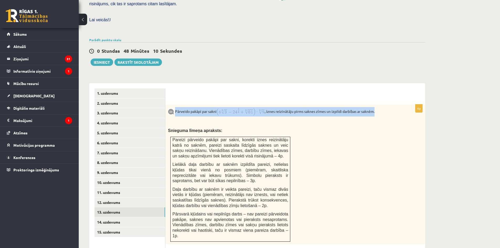
drag, startPoint x: 176, startPoint y: 100, endPoint x: 385, endPoint y: 99, distance: 209.1
click at [385, 107] on p "Pārveido pakāpi par sakni , iznes reizinātāju pirms saknes zīmes un izpildi dar…" at bounding box center [282, 111] width 228 height 9
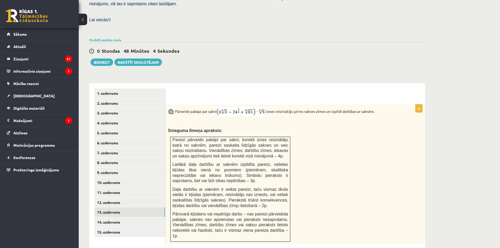
drag, startPoint x: 249, startPoint y: 113, endPoint x: 242, endPoint y: 101, distance: 13.8
click at [249, 120] on p at bounding box center [282, 122] width 228 height 5
